Goal: Task Accomplishment & Management: Manage account settings

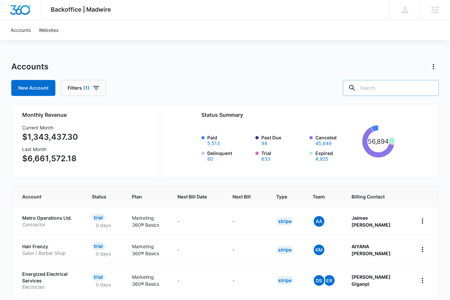
click at [381, 93] on input "text" at bounding box center [391, 88] width 96 height 16
type input "M336668"
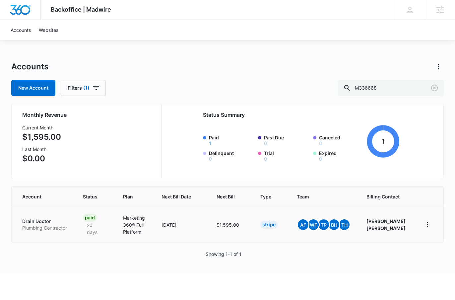
click at [41, 222] on p "Drain Doctor" at bounding box center [44, 221] width 45 height 7
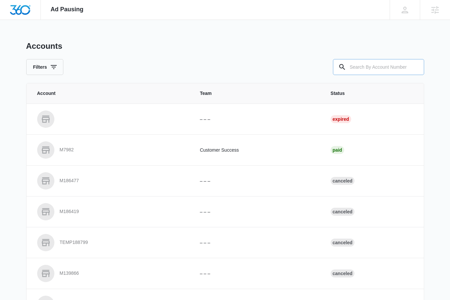
click at [370, 66] on input "text" at bounding box center [378, 67] width 91 height 16
type input "M336668"
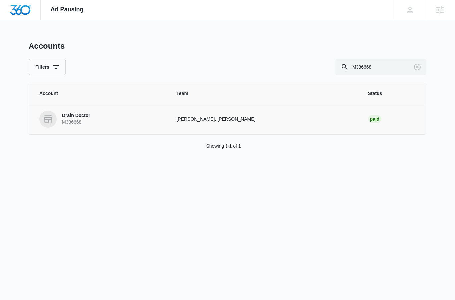
click at [84, 115] on p "Drain Doctor" at bounding box center [76, 115] width 28 height 7
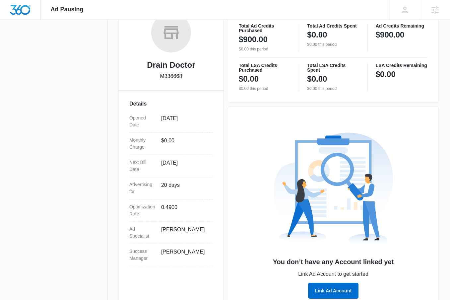
scroll to position [114, 0]
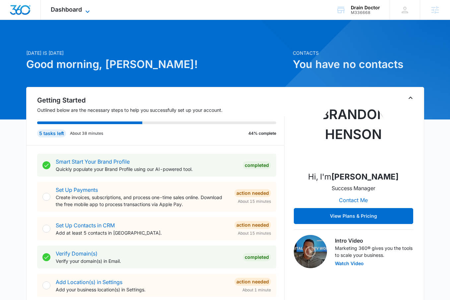
click at [78, 11] on span "Dashboard" at bounding box center [66, 9] width 31 height 7
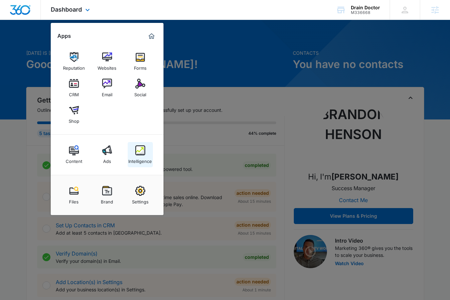
click at [143, 155] on div "Intelligence" at bounding box center [140, 159] width 24 height 9
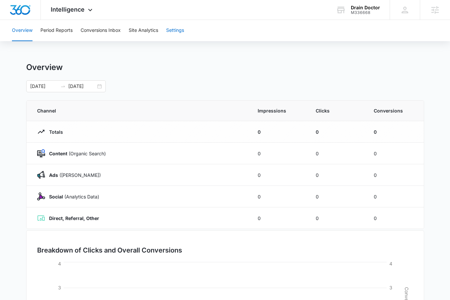
click at [180, 26] on button "Settings" at bounding box center [175, 30] width 18 height 21
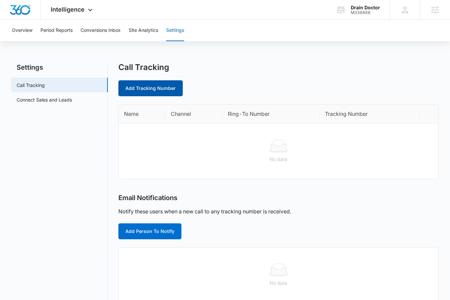
click at [148, 88] on link "Add Tracking Number" at bounding box center [150, 88] width 64 height 16
select select "by_area_code"
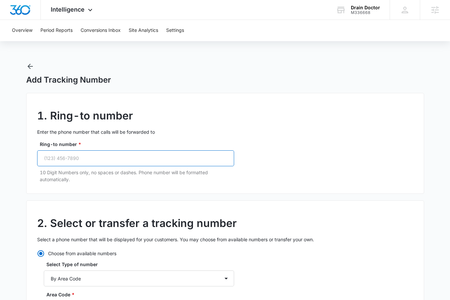
click at [70, 159] on input "Ring-to number *" at bounding box center [135, 158] width 197 height 16
paste input "(239) 940-8487"
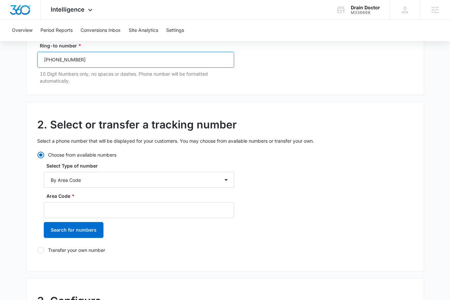
scroll to position [99, 0]
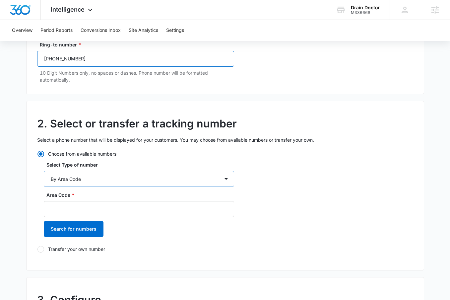
type input "(239) 940-8487"
click at [74, 177] on select "By City & State By State Only By Zip Code By Area Code Toll Free Numbers" at bounding box center [139, 179] width 190 height 16
click at [44, 171] on select "By City & State By State Only By Zip Code By Area Code Toll Free Numbers" at bounding box center [139, 179] width 190 height 16
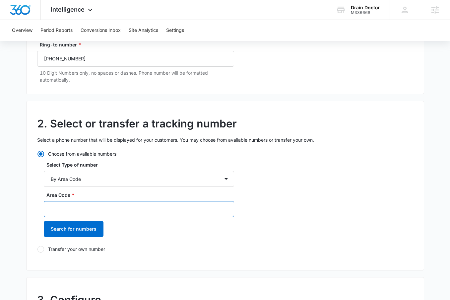
click at [62, 206] on input "Area Code *" at bounding box center [139, 209] width 190 height 16
type input "239"
click at [44, 221] on button "Search for numbers" at bounding box center [74, 229] width 60 height 16
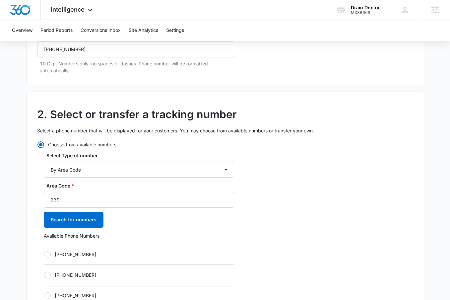
click at [70, 256] on label "+12393850247" at bounding box center [139, 254] width 190 height 7
click at [44, 254] on input "+12393850247" at bounding box center [44, 254] width 0 height 0
radio input "true"
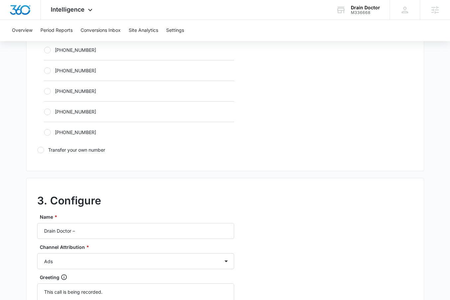
scroll to position [485, 0]
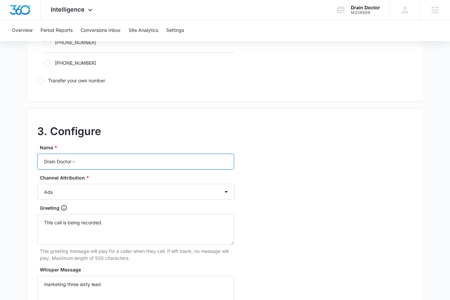
click at [80, 164] on input "Drain Doctor –" at bounding box center [135, 161] width 197 height 16
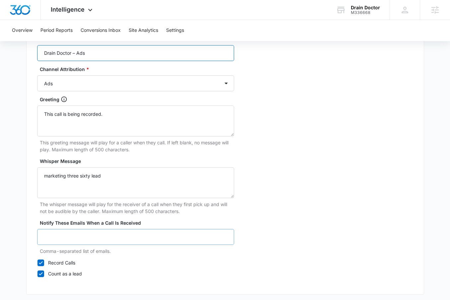
scroll to position [623, 0]
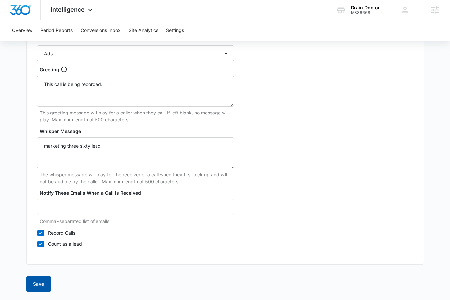
type input "Drain Doctor – Ads"
click at [34, 289] on button "Save" at bounding box center [38, 284] width 25 height 16
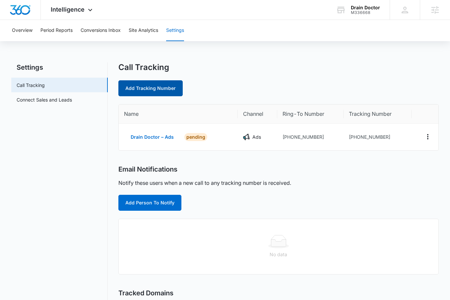
click at [133, 82] on link "Add Tracking Number" at bounding box center [150, 88] width 64 height 16
select select "by_area_code"
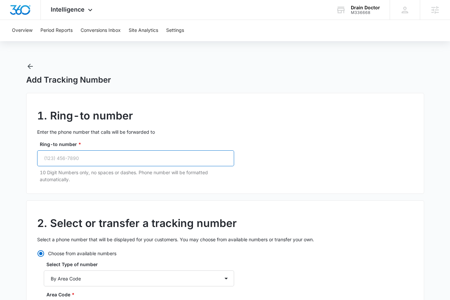
click at [103, 158] on input "Ring-to number *" at bounding box center [135, 158] width 197 height 16
paste input "(239) 940-8487"
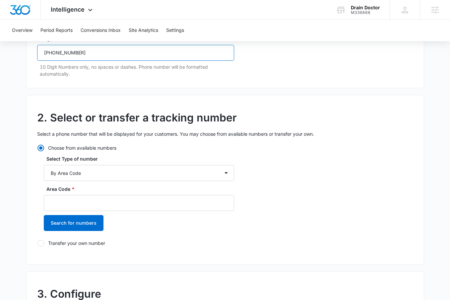
scroll to position [222, 0]
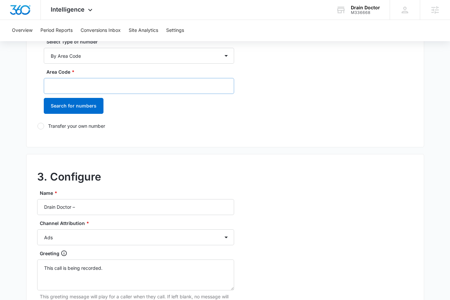
type input "(239) 940-8487"
click at [81, 87] on input "Area Code *" at bounding box center [139, 86] width 190 height 16
type input "239"
click at [44, 98] on button "Search for numbers" at bounding box center [74, 106] width 60 height 16
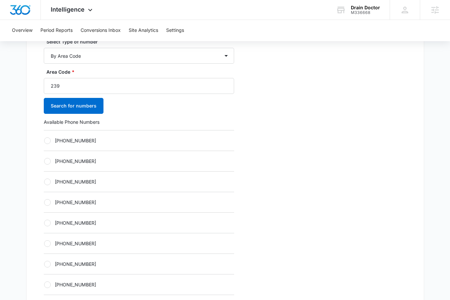
click at [80, 141] on label "+12394271397" at bounding box center [139, 140] width 190 height 7
click at [44, 141] on input "+12394271397" at bounding box center [44, 140] width 0 height 0
radio input "true"
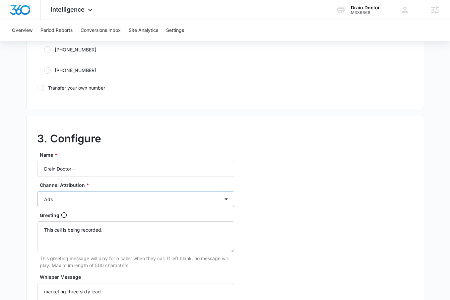
scroll to position [481, 0]
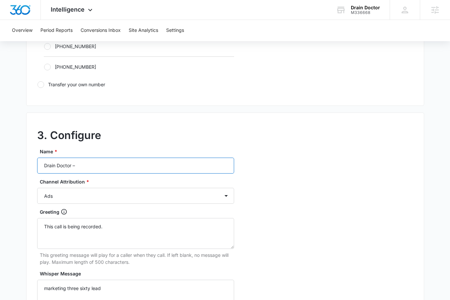
click at [86, 163] on input "Drain Doctor –" at bounding box center [135, 165] width 197 height 16
type input "Drain Doctor – Content"
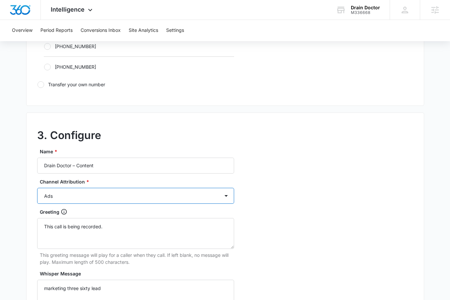
click at [94, 191] on select "Ads Local Service Ads Content Social Other" at bounding box center [135, 196] width 197 height 16
select select "CONTENT"
click at [37, 188] on select "Ads Local Service Ads Content Social Other" at bounding box center [135, 196] width 197 height 16
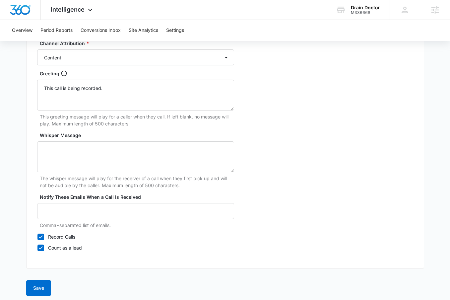
scroll to position [623, 0]
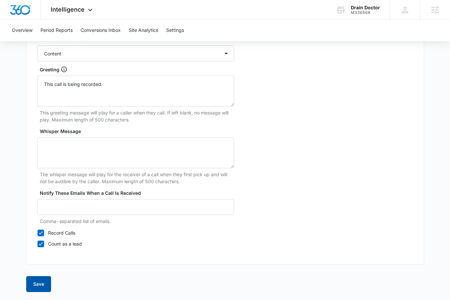
click at [38, 282] on button "Save" at bounding box center [38, 284] width 25 height 16
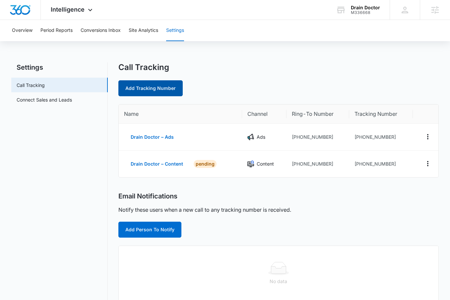
click at [169, 93] on link "Add Tracking Number" at bounding box center [150, 88] width 64 height 16
select select "by_area_code"
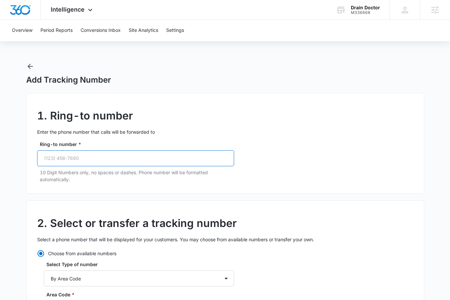
click at [143, 154] on input "Ring-to number *" at bounding box center [135, 158] width 197 height 16
paste input "tel"
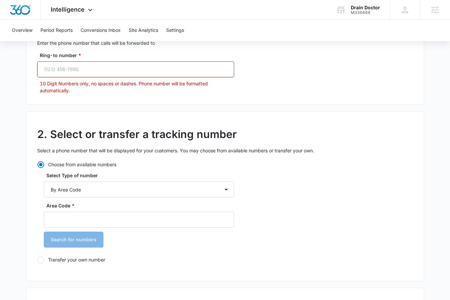
scroll to position [62, 0]
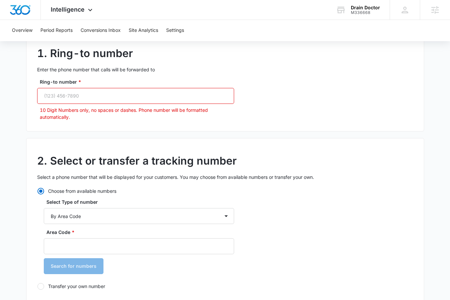
click at [57, 98] on input "Ring-to number *" at bounding box center [135, 96] width 197 height 16
paste input "(239) 940-8487"
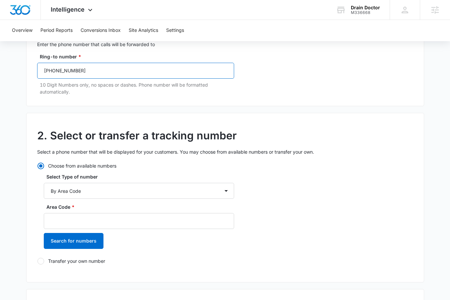
scroll to position [114, 0]
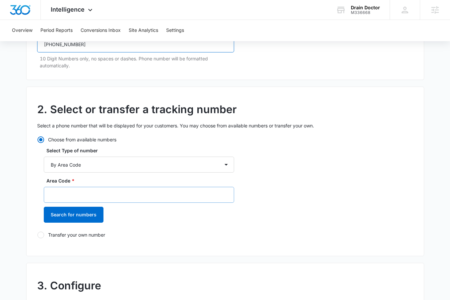
type input "(239) 940-8487"
click at [66, 188] on input "Area Code *" at bounding box center [139, 195] width 190 height 16
type input "239"
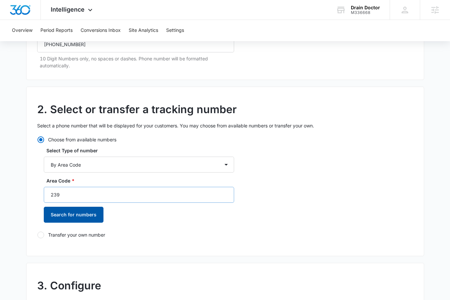
click at [44, 207] on button "Search for numbers" at bounding box center [74, 215] width 60 height 16
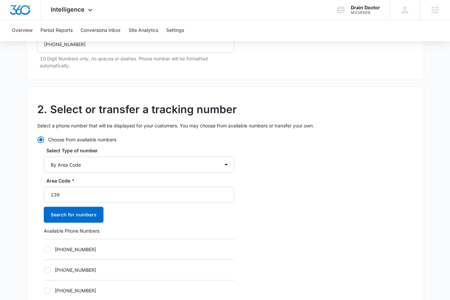
click at [84, 256] on div "+12394273056" at bounding box center [139, 249] width 190 height 21
click at [83, 253] on div "+12394273056" at bounding box center [139, 249] width 190 height 21
click at [83, 250] on label "+12394273056" at bounding box center [139, 249] width 190 height 7
click at [44, 249] on input "+12394273056" at bounding box center [44, 249] width 0 height 0
radio input "true"
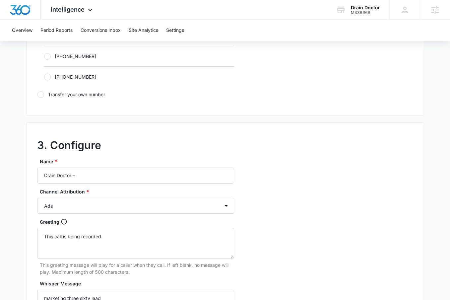
scroll to position [552, 0]
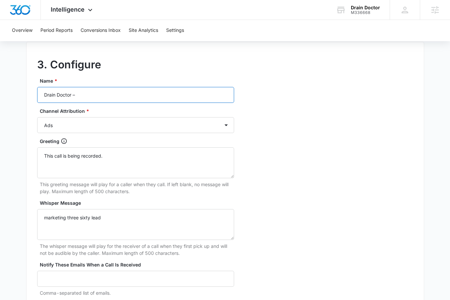
click at [91, 98] on input "Drain Doctor –" at bounding box center [135, 95] width 197 height 16
type input "Drain Doctor – Social"
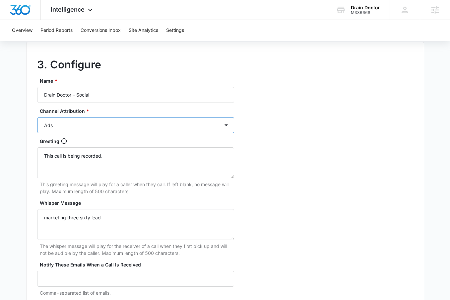
click at [108, 129] on select "Ads Local Service Ads Content Social Other" at bounding box center [135, 125] width 197 height 16
select select "SOCIAL"
click at [37, 117] on select "Ads Local Service Ads Content Social Other" at bounding box center [135, 125] width 197 height 16
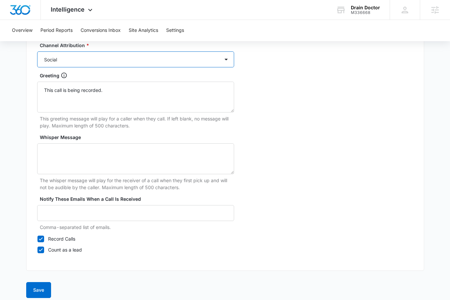
scroll to position [623, 0]
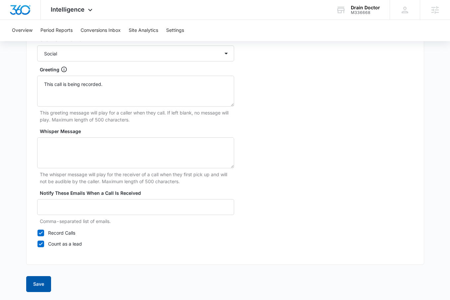
click at [42, 278] on button "Save" at bounding box center [38, 284] width 25 height 16
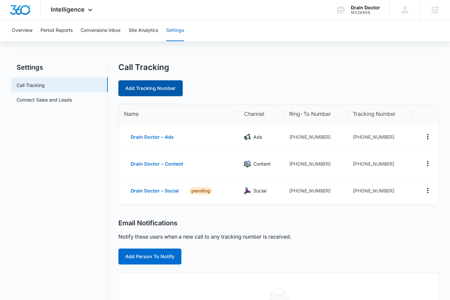
click at [156, 91] on link "Add Tracking Number" at bounding box center [150, 88] width 64 height 16
select select "by_area_code"
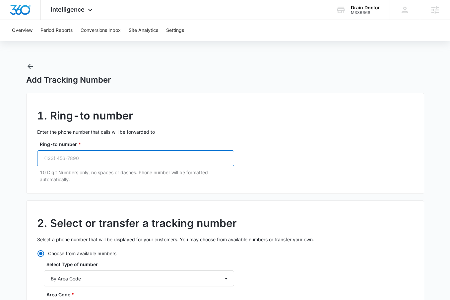
click at [132, 160] on input "Ring-to number *" at bounding box center [135, 158] width 197 height 16
paste input "(239) 940-8487"
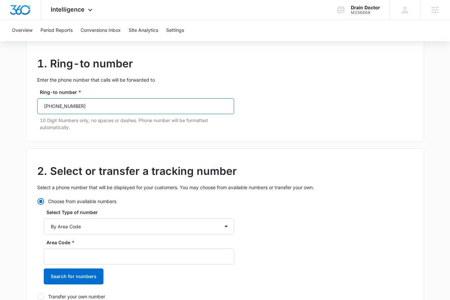
scroll to position [57, 0]
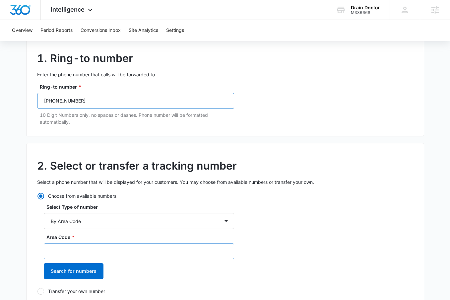
type input "(239) 940-8487"
click at [59, 249] on input "Area Code *" at bounding box center [139, 251] width 190 height 16
type input "239"
click at [44, 263] on button "Search for numbers" at bounding box center [74, 271] width 60 height 16
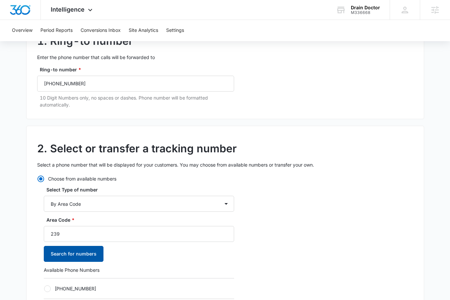
scroll to position [91, 0]
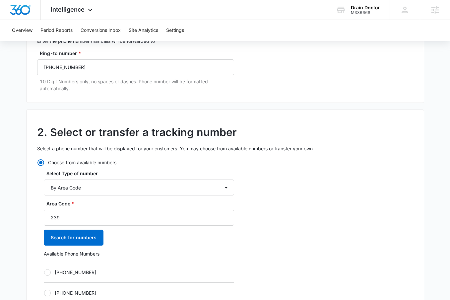
click at [70, 272] on label "+12394273920" at bounding box center [139, 272] width 190 height 7
click at [44, 272] on input "+12394273920" at bounding box center [44, 272] width 0 height 0
radio input "true"
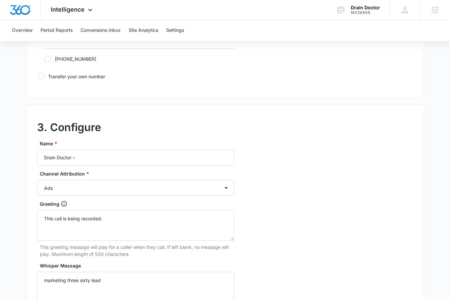
scroll to position [489, 0]
click at [84, 155] on input "Drain Doctor –" at bounding box center [135, 158] width 197 height 16
type input "Drain Doctor – Other"
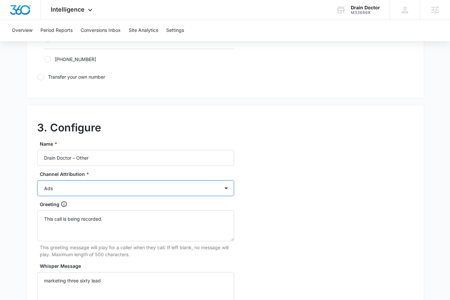
click at [79, 184] on select "Ads Local Service Ads Content Social Other" at bounding box center [135, 188] width 197 height 16
select select "OTHER"
click at [37, 180] on select "Ads Local Service Ads Content Social Other" at bounding box center [135, 188] width 197 height 16
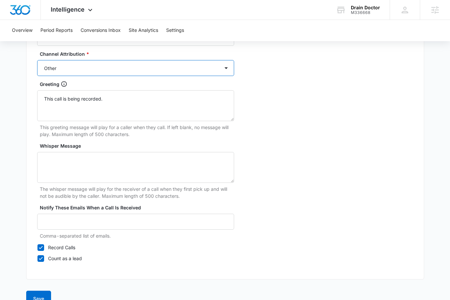
scroll to position [623, 0]
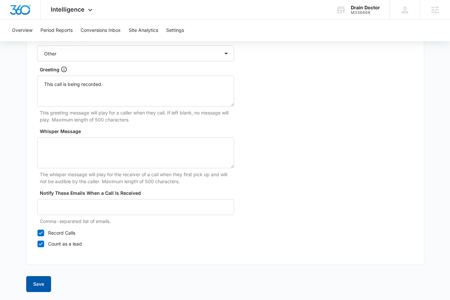
click at [37, 284] on button "Save" at bounding box center [38, 284] width 25 height 16
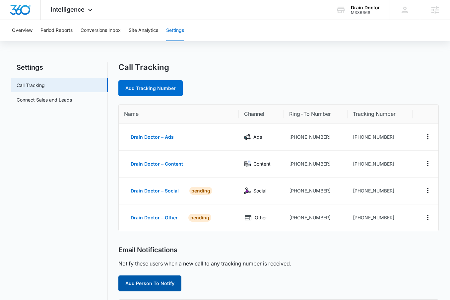
click at [142, 282] on button "Add Person To Notify" at bounding box center [149, 283] width 63 height 16
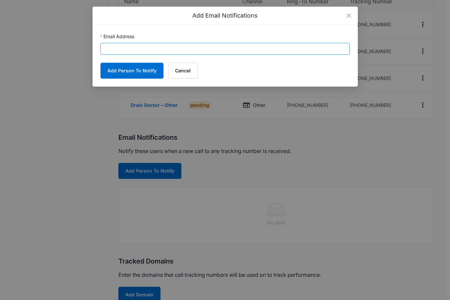
scroll to position [114, 0]
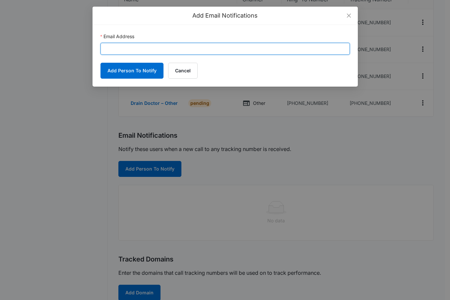
click at [169, 46] on input "Email Address" at bounding box center [224, 49] width 249 height 12
paste input "jasonkoons013@gmail.com"
type input "jasonkoons013@gmail.com"
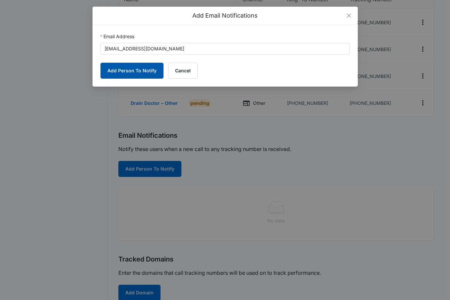
click at [132, 69] on button "Add Person To Notify" at bounding box center [131, 71] width 63 height 16
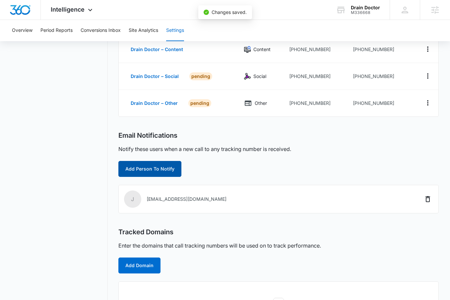
click at [132, 164] on button "Add Person To Notify" at bounding box center [149, 169] width 63 height 16
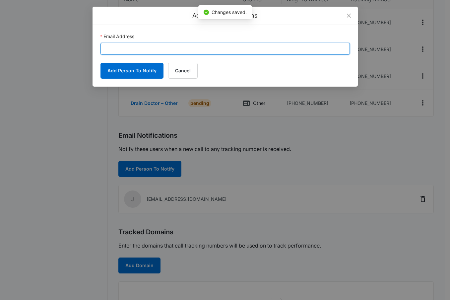
click at [186, 50] on input "Email Address" at bounding box center [224, 49] width 249 height 12
paste input "brandon.henson@madwire.com"
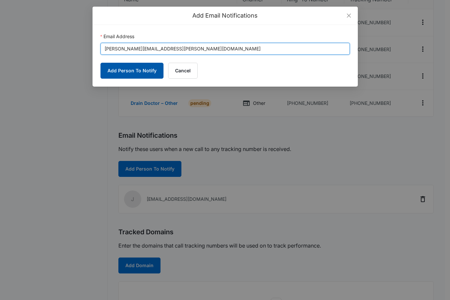
type input "brandon.henson@madwire.com"
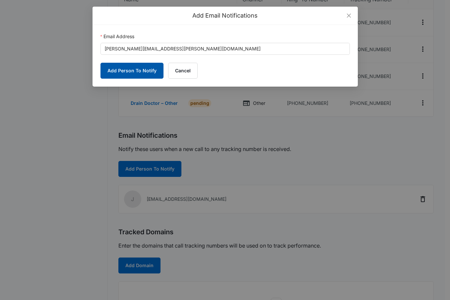
click at [129, 72] on button "Add Person To Notify" at bounding box center [131, 71] width 63 height 16
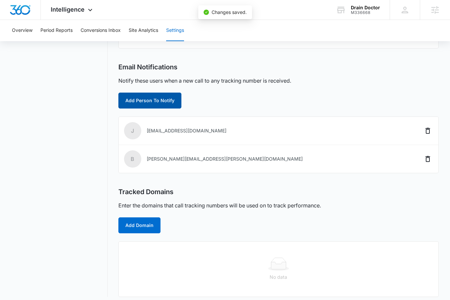
scroll to position [188, 0]
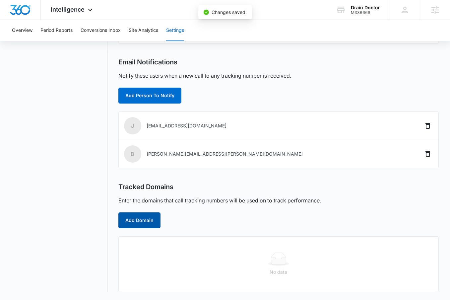
click at [135, 222] on button "Add Domain" at bounding box center [139, 220] width 42 height 16
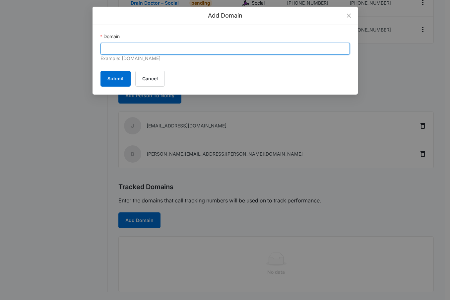
click at [152, 51] on input "Domain" at bounding box center [224, 49] width 249 height 12
paste input "drdrainllc.com"
type input "drdrainllc.com"
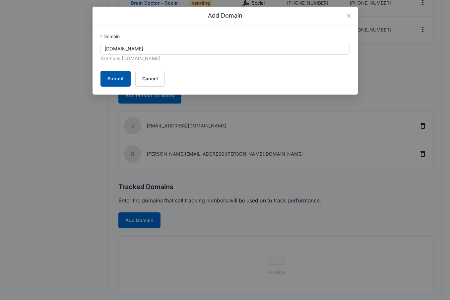
click at [114, 75] on button "Submit" at bounding box center [115, 79] width 30 height 16
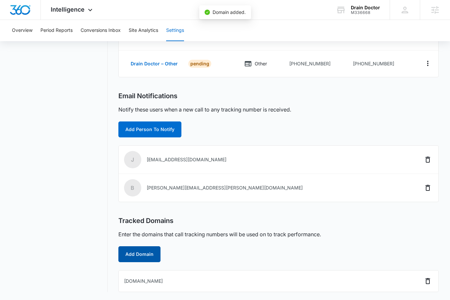
scroll to position [0, 0]
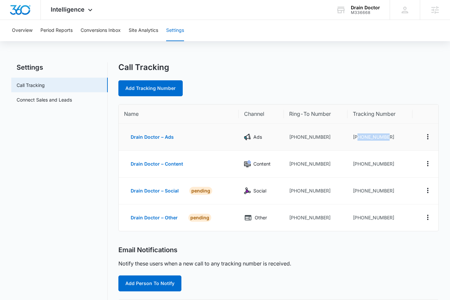
drag, startPoint x: 392, startPoint y: 135, endPoint x: 358, endPoint y: 137, distance: 33.5
click at [358, 137] on td "[PHONE_NUMBER]" at bounding box center [379, 137] width 65 height 27
copy td "2393850247"
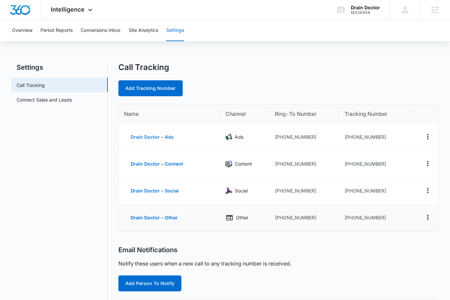
drag, startPoint x: 124, startPoint y: 138, endPoint x: 388, endPoint y: 221, distance: 276.8
click at [382, 222] on tbody "Drain Doctor – Ads Ads +12399408487 +12393850247 Drain Doctor – Content Content…" at bounding box center [279, 177] width 320 height 107
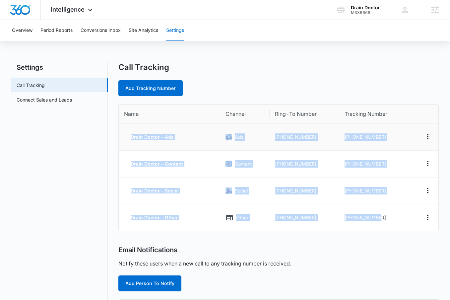
drag, startPoint x: 383, startPoint y: 216, endPoint x: 130, endPoint y: 135, distance: 265.1
click at [130, 135] on tbody "Drain Doctor – Ads Ads +12399408487 +12393850247 Drain Doctor – Content Content…" at bounding box center [279, 177] width 320 height 107
copy tbody "Drain Doctor – Ads Ads +12399408487 +12393850247 Drain Doctor – Content Content…"
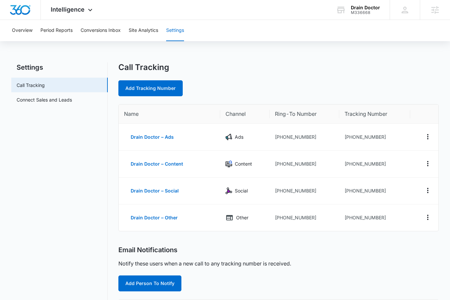
click at [333, 242] on div "Call Tracking Add Tracking Number Name Channel Ring-To Number Tracking Number D…" at bounding box center [278, 253] width 320 height 383
click at [69, 15] on div "Intelligence Apps Reputation Websites Forms CRM Email Social Shop Content Ads I…" at bounding box center [72, 10] width 63 height 20
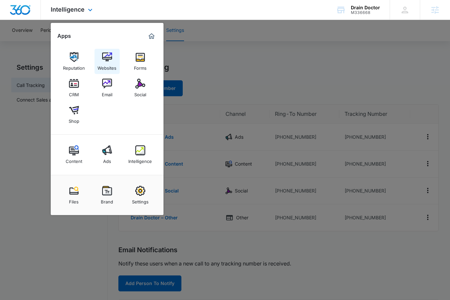
click at [101, 55] on link "Websites" at bounding box center [106, 61] width 25 height 25
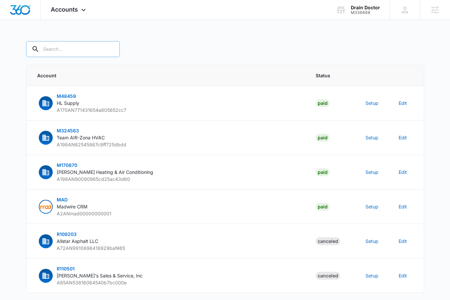
click at [79, 46] on input "text" at bounding box center [72, 49] width 93 height 16
type input "m336668"
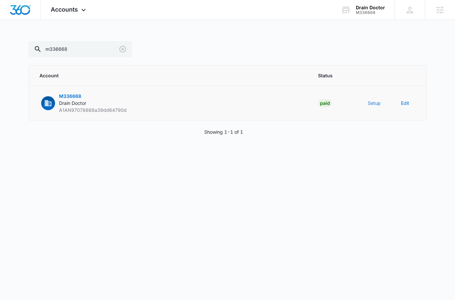
click at [375, 104] on button "Setup" at bounding box center [374, 102] width 13 height 7
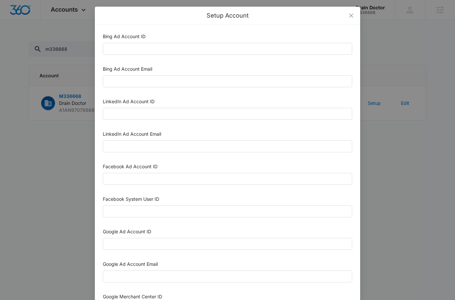
scroll to position [291, 0]
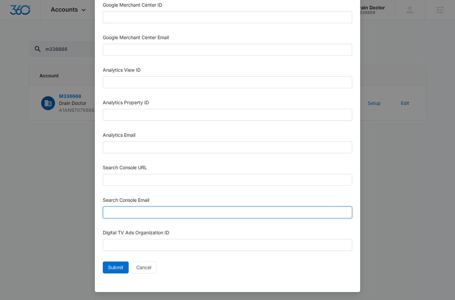
click at [140, 211] on input "Search Console Email" at bounding box center [227, 212] width 249 height 12
paste input "[EMAIL_ADDRESS][DOMAIN_NAME]"
type input "[EMAIL_ADDRESS][DOMAIN_NAME]"
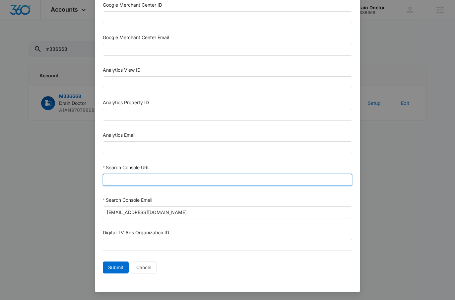
click at [125, 179] on input "Search Console URL" at bounding box center [227, 180] width 249 height 12
paste input "[URL][DOMAIN_NAME]"
type input "[URL][DOMAIN_NAME]"
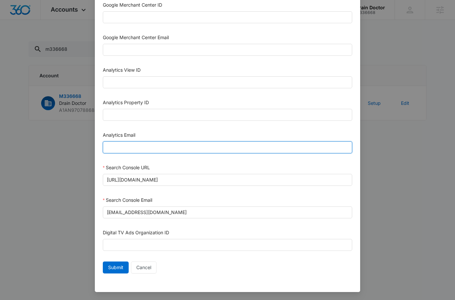
click at [127, 146] on input "Analytics Email" at bounding box center [227, 147] width 249 height 12
paste input "[EMAIL_ADDRESS][DOMAIN_NAME]"
type input "[EMAIL_ADDRESS][DOMAIN_NAME]"
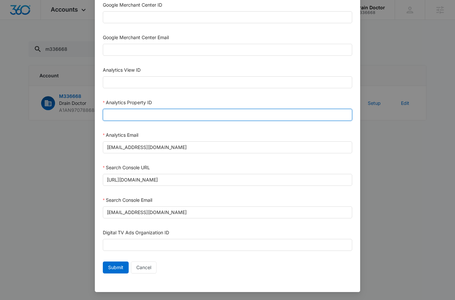
click at [124, 115] on input "Analytics Property ID" at bounding box center [227, 115] width 249 height 12
paste input "504187434"
type input "504187434"
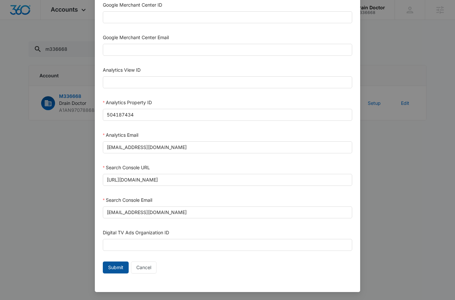
click at [116, 268] on span "Submit" at bounding box center [115, 267] width 15 height 7
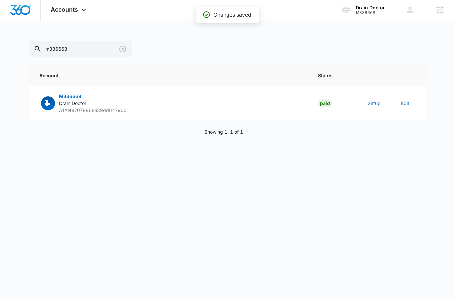
scroll to position [285, 0]
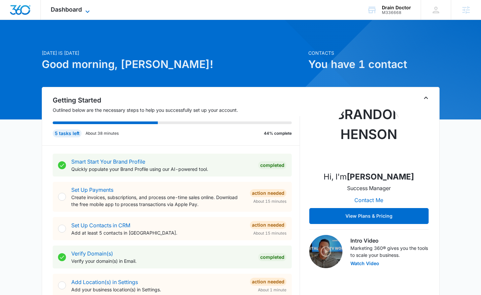
click at [71, 12] on span "Dashboard" at bounding box center [66, 9] width 31 height 7
click at [75, 7] on span "Dashboard" at bounding box center [66, 9] width 31 height 7
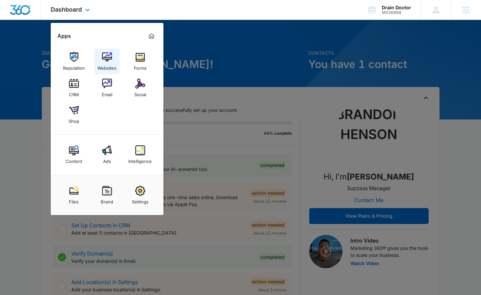
click at [109, 64] on div "Websites" at bounding box center [106, 66] width 19 height 9
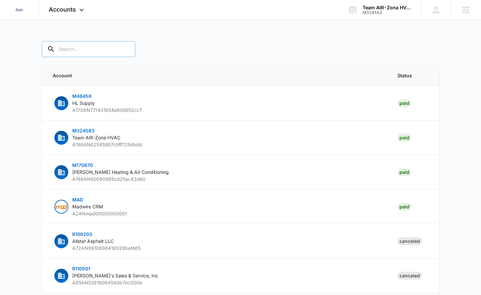
click at [81, 49] on input "text" at bounding box center [88, 49] width 93 height 16
paste input "M318424"
type input "M318424"
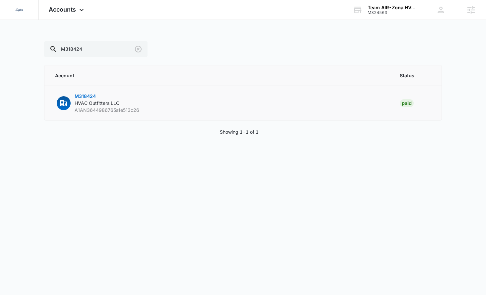
click at [78, 94] on span "M318424" at bounding box center [85, 96] width 21 height 6
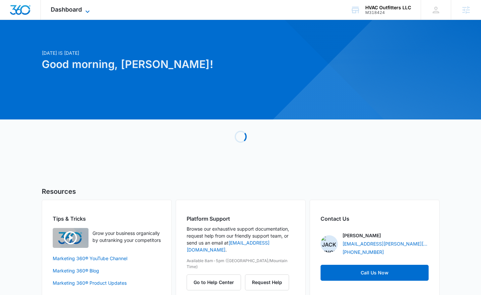
click at [77, 10] on span "Dashboard" at bounding box center [66, 9] width 31 height 7
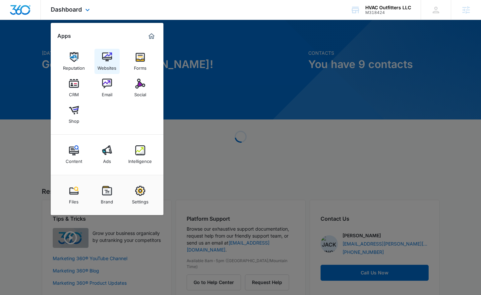
click at [105, 59] on img at bounding box center [107, 57] width 10 height 10
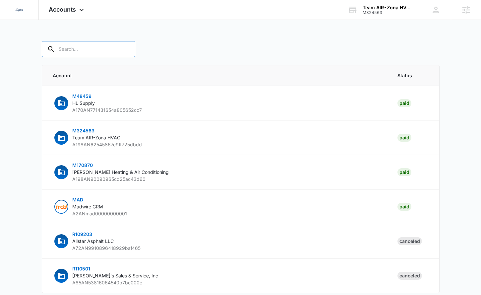
click at [74, 45] on input "text" at bounding box center [88, 49] width 93 height 16
paste input "M318424"
type input "M318424"
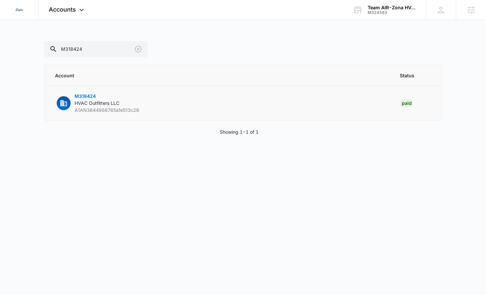
click at [88, 95] on span "M318424" at bounding box center [85, 96] width 21 height 6
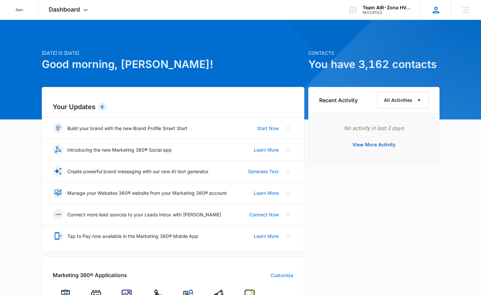
click at [441, 6] on div "KH Kathryn Haggstrom kathryn.haggstrom@madwire.com My Profile Notifications Sup…" at bounding box center [436, 10] width 30 height 20
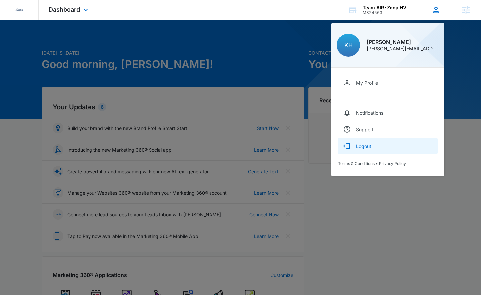
click at [370, 147] on div "Logout" at bounding box center [363, 146] width 15 height 6
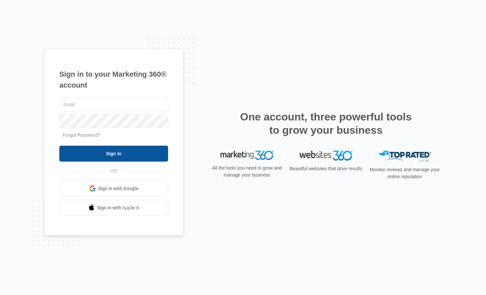
type input "[PERSON_NAME][EMAIL_ADDRESS][PERSON_NAME][DOMAIN_NAME]"
click at [84, 151] on input "Sign In" at bounding box center [113, 154] width 109 height 16
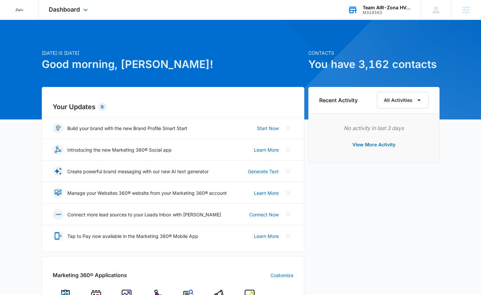
click at [361, 15] on div "Team AIR-Zona HVAC M324563 Your Accounts View All" at bounding box center [379, 10] width 83 height 20
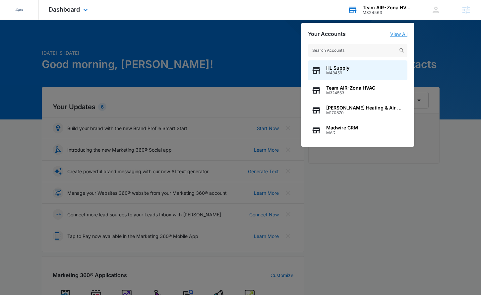
click at [402, 32] on link "View All" at bounding box center [398, 34] width 17 height 6
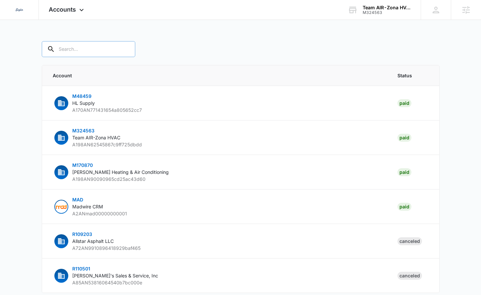
click at [92, 51] on input "text" at bounding box center [88, 49] width 93 height 16
type input "M318424"
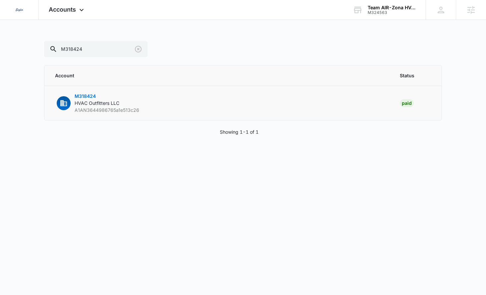
click at [89, 98] on span "M318424" at bounding box center [85, 96] width 21 height 6
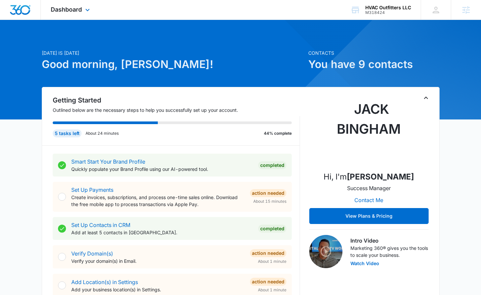
click at [68, 4] on div "Dashboard Apps Reputation Websites Forms CRM Email Social Shop Content Ads Inte…" at bounding box center [71, 10] width 61 height 20
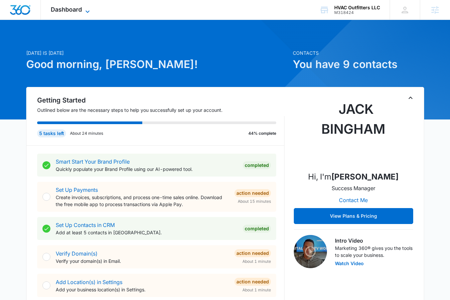
click at [76, 13] on span "Dashboard" at bounding box center [66, 9] width 31 height 7
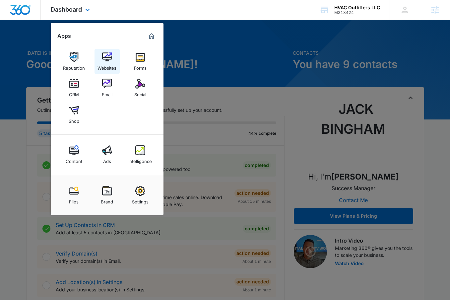
click at [108, 59] on img at bounding box center [107, 57] width 10 height 10
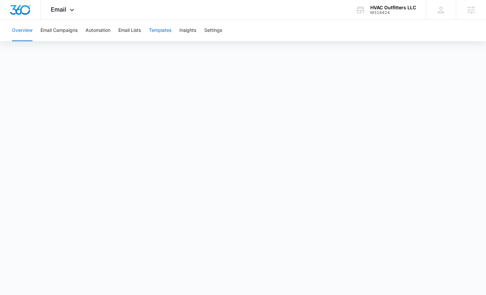
click at [165, 31] on button "Templates" at bounding box center [160, 30] width 23 height 21
click at [61, 12] on span "Email" at bounding box center [59, 9] width 16 height 7
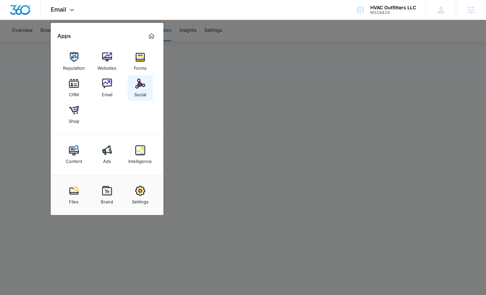
click at [138, 85] on img at bounding box center [140, 84] width 10 height 10
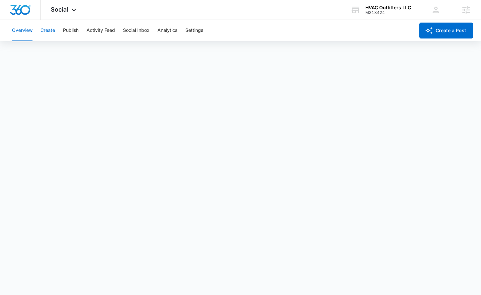
click at [51, 30] on button "Create" at bounding box center [47, 30] width 15 height 21
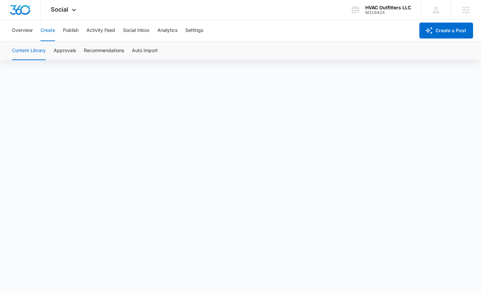
scroll to position [5, 0]
click at [70, 30] on button "Publish" at bounding box center [71, 30] width 16 height 21
click at [59, 50] on button "Schedules" at bounding box center [50, 50] width 23 height 19
